Goal: Task Accomplishment & Management: Use online tool/utility

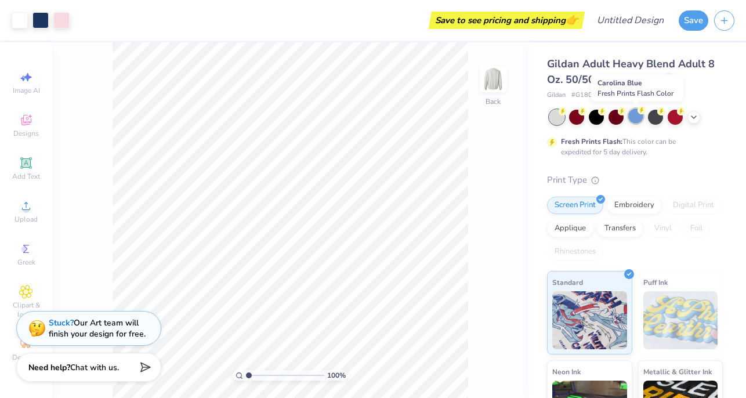
click at [637, 121] on div at bounding box center [635, 115] width 15 height 15
click at [695, 114] on icon at bounding box center [693, 115] width 9 height 9
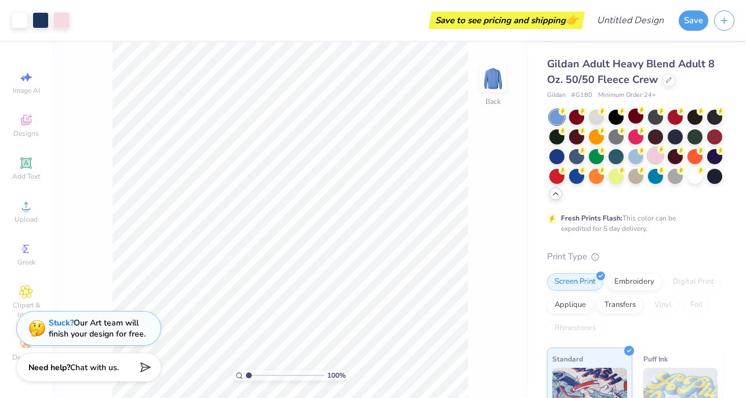
click at [651, 163] on div at bounding box center [635, 156] width 173 height 92
click at [652, 158] on div at bounding box center [655, 155] width 15 height 15
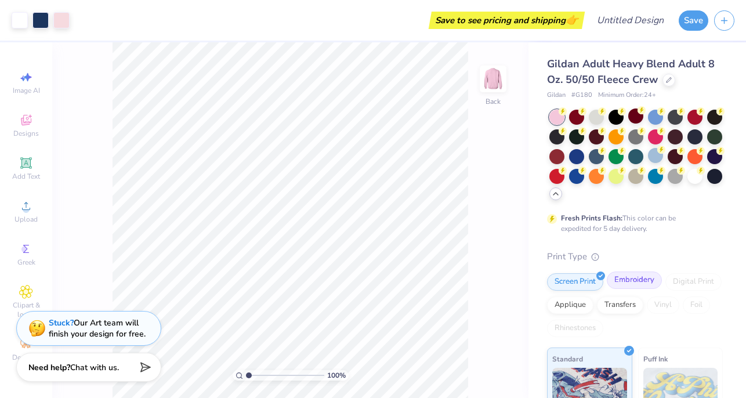
click at [617, 278] on div "Embroidery" at bounding box center [633, 279] width 55 height 17
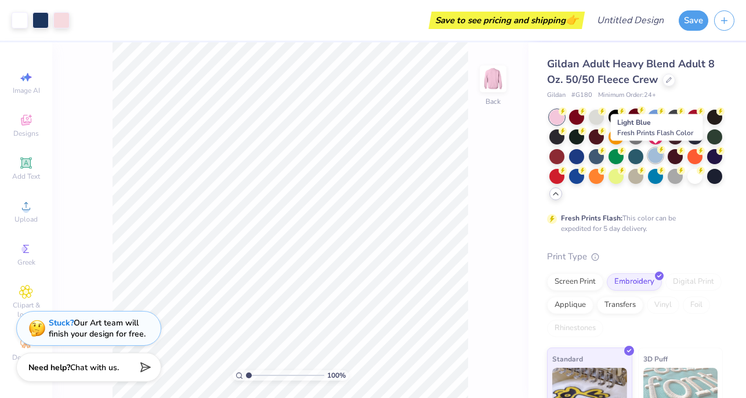
click at [655, 152] on div at bounding box center [655, 155] width 15 height 15
click at [677, 152] on icon at bounding box center [681, 150] width 8 height 8
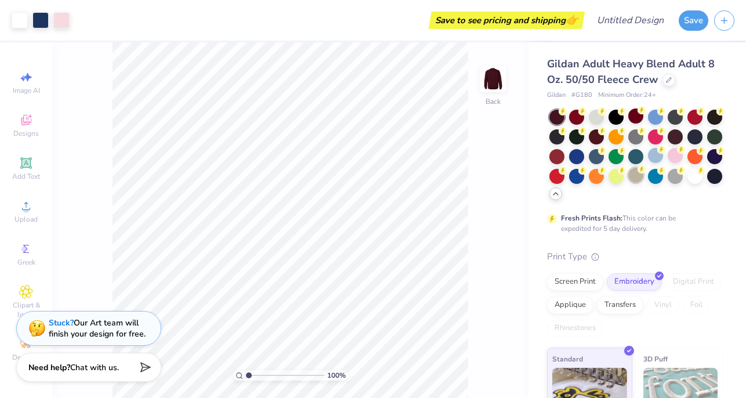
click at [629, 173] on div at bounding box center [635, 175] width 15 height 15
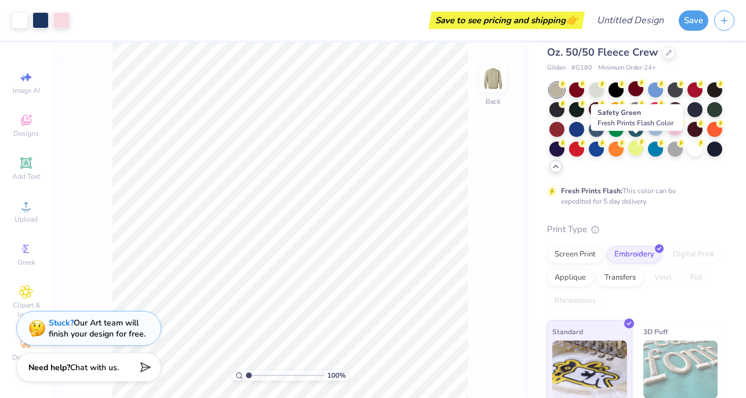
scroll to position [31, 0]
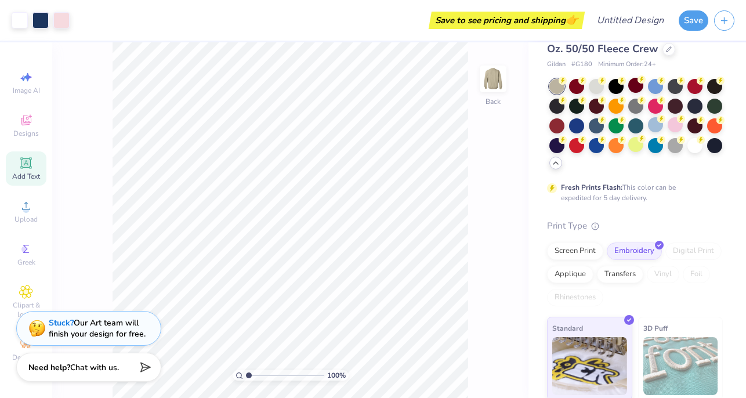
click at [21, 173] on span "Add Text" at bounding box center [26, 176] width 28 height 9
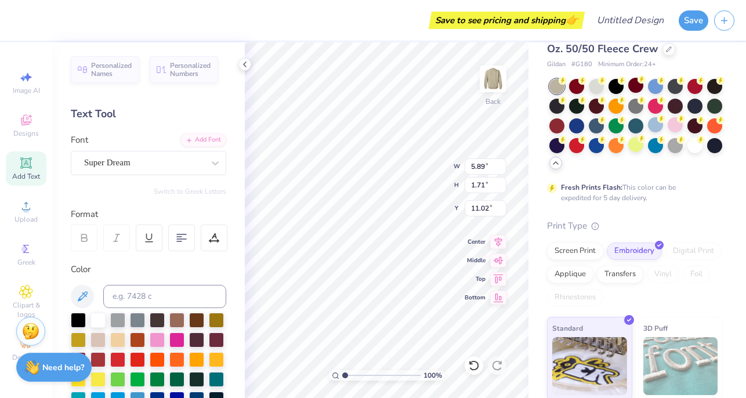
click at [21, 173] on span "Add Text" at bounding box center [26, 176] width 28 height 9
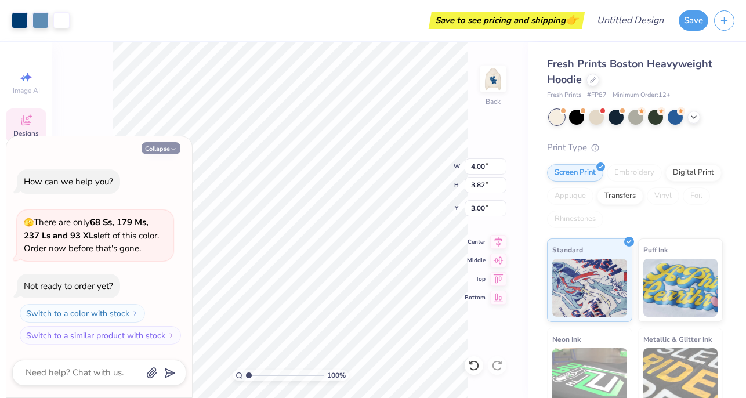
click at [157, 145] on button "Collapse" at bounding box center [160, 148] width 39 height 12
type textarea "x"
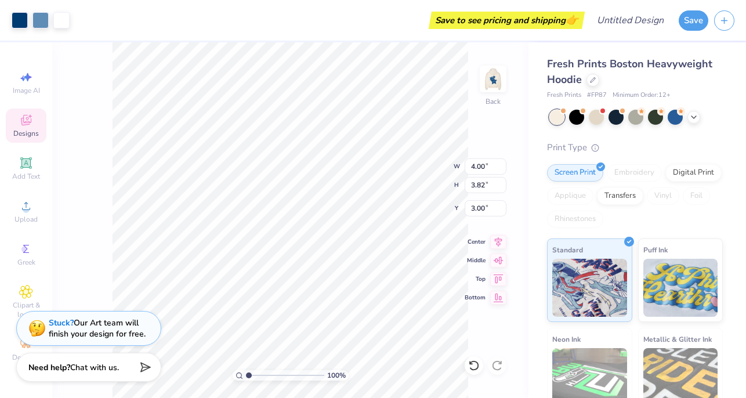
type input "3.47"
click at [691, 115] on icon at bounding box center [693, 115] width 9 height 9
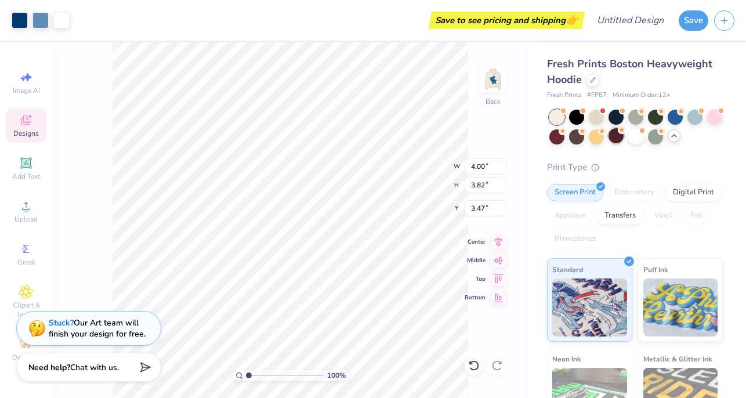
click at [622, 137] on div at bounding box center [615, 135] width 15 height 15
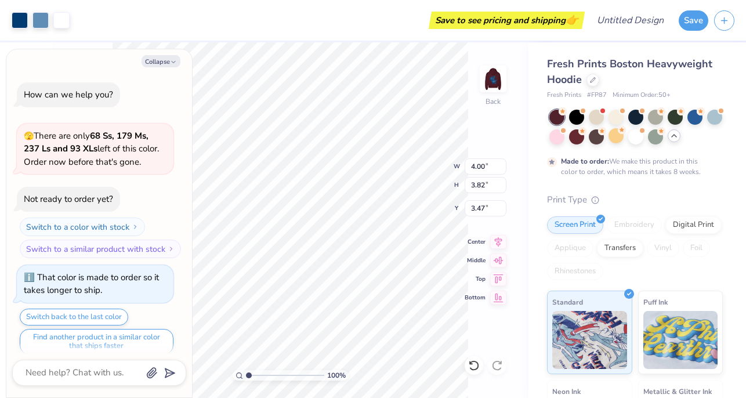
scroll to position [9, 0]
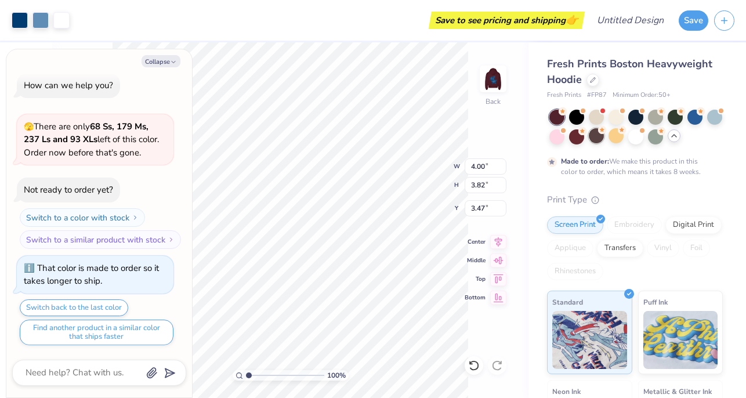
click at [600, 137] on div at bounding box center [595, 135] width 15 height 15
click at [162, 58] on button "Collapse" at bounding box center [160, 61] width 39 height 12
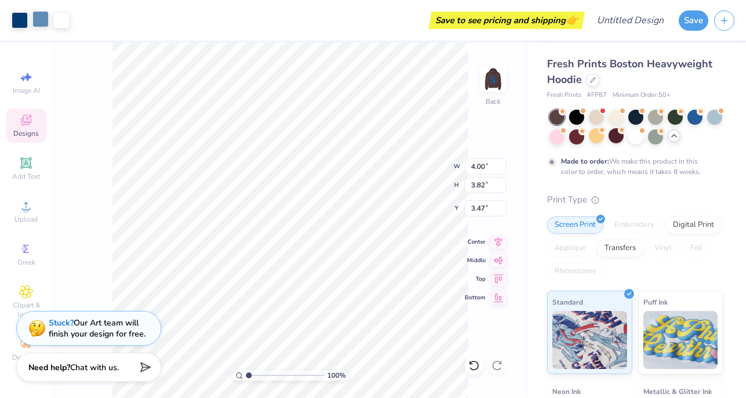
click at [38, 21] on div at bounding box center [40, 19] width 16 height 16
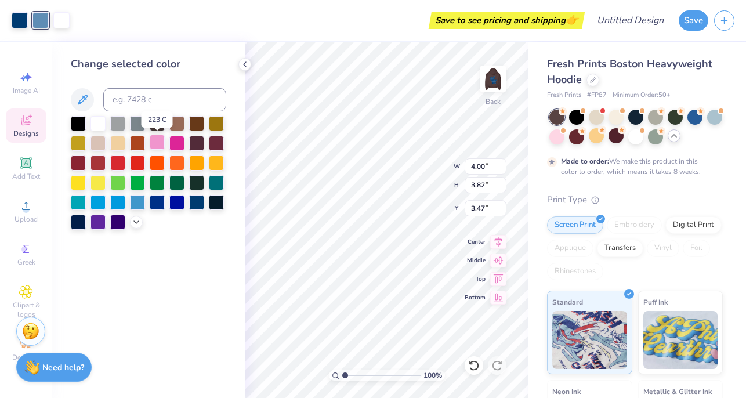
click at [158, 144] on div at bounding box center [157, 142] width 15 height 15
click at [155, 141] on div at bounding box center [157, 142] width 15 height 15
click at [99, 220] on div at bounding box center [97, 220] width 15 height 15
click at [20, 17] on div at bounding box center [20, 19] width 16 height 16
click at [160, 135] on div at bounding box center [157, 142] width 15 height 15
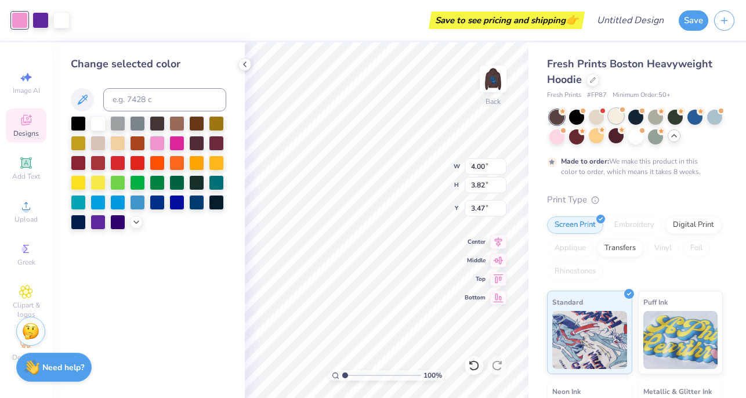
click at [620, 122] on div at bounding box center [615, 115] width 15 height 15
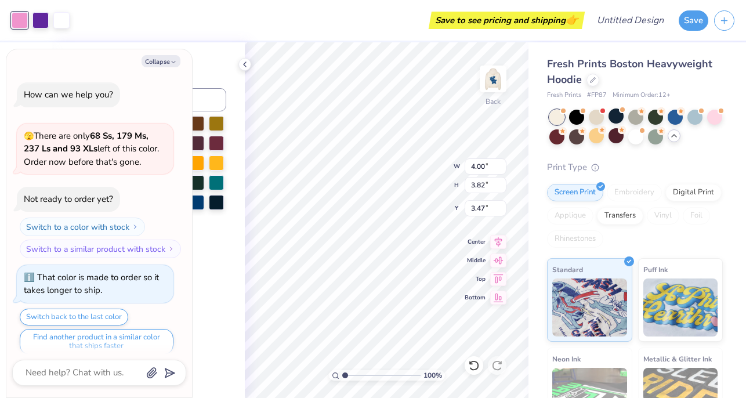
scroll to position [218, 0]
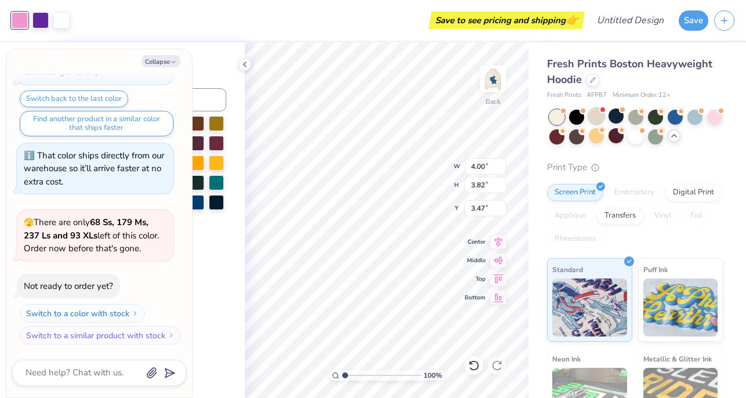
click at [591, 112] on div at bounding box center [595, 115] width 15 height 15
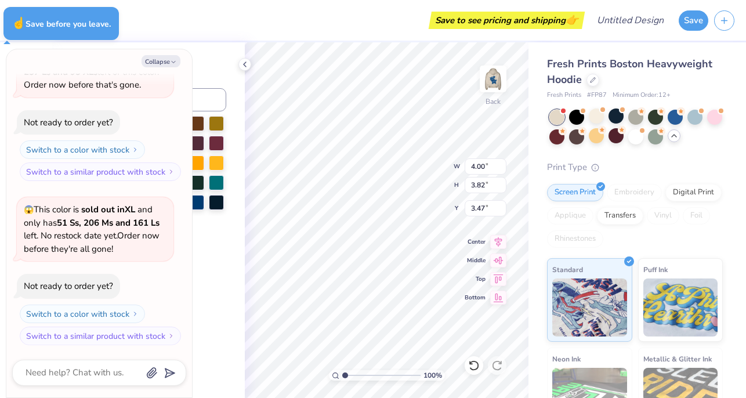
type textarea "x"
